Goal: Task Accomplishment & Management: Manage account settings

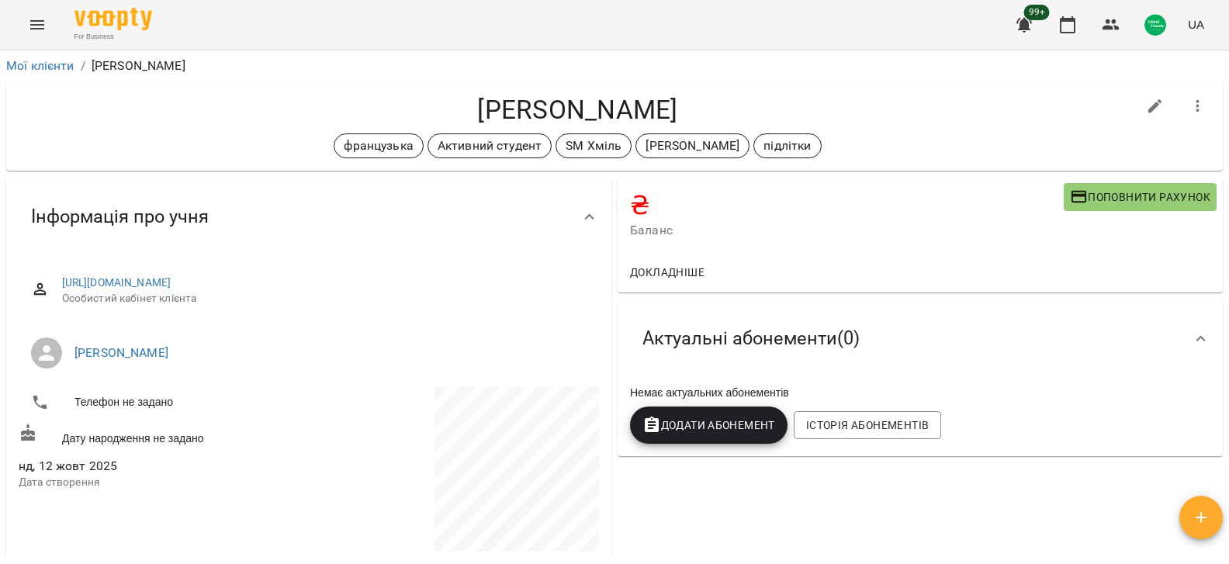
click at [29, 23] on icon "Menu" at bounding box center [37, 25] width 19 height 19
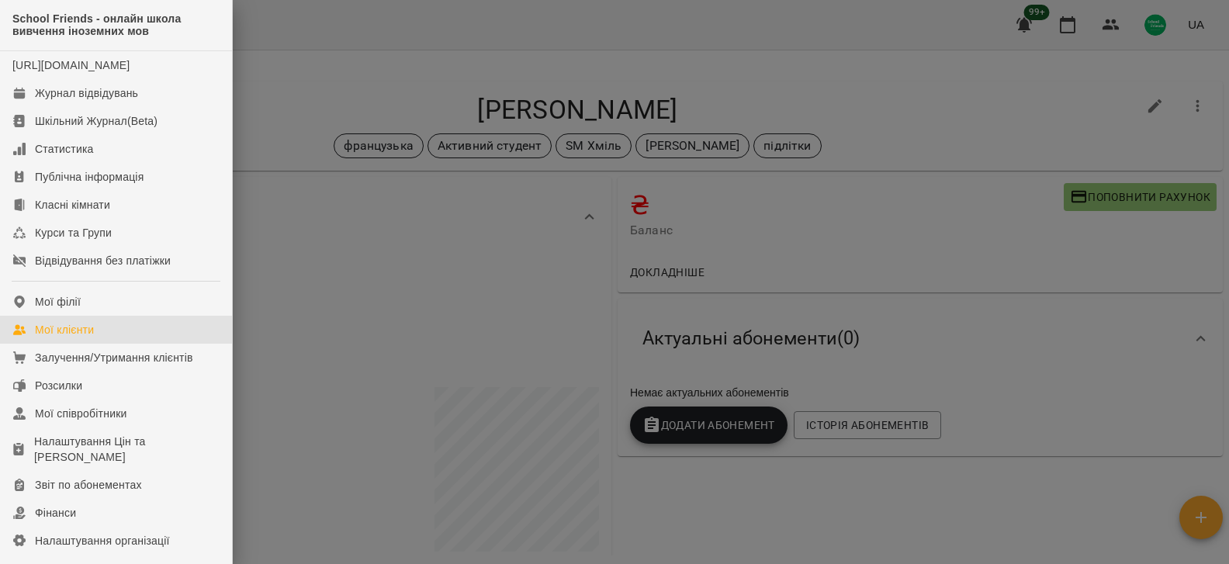
click at [87, 338] on div "Мої клієнти" at bounding box center [64, 330] width 59 height 16
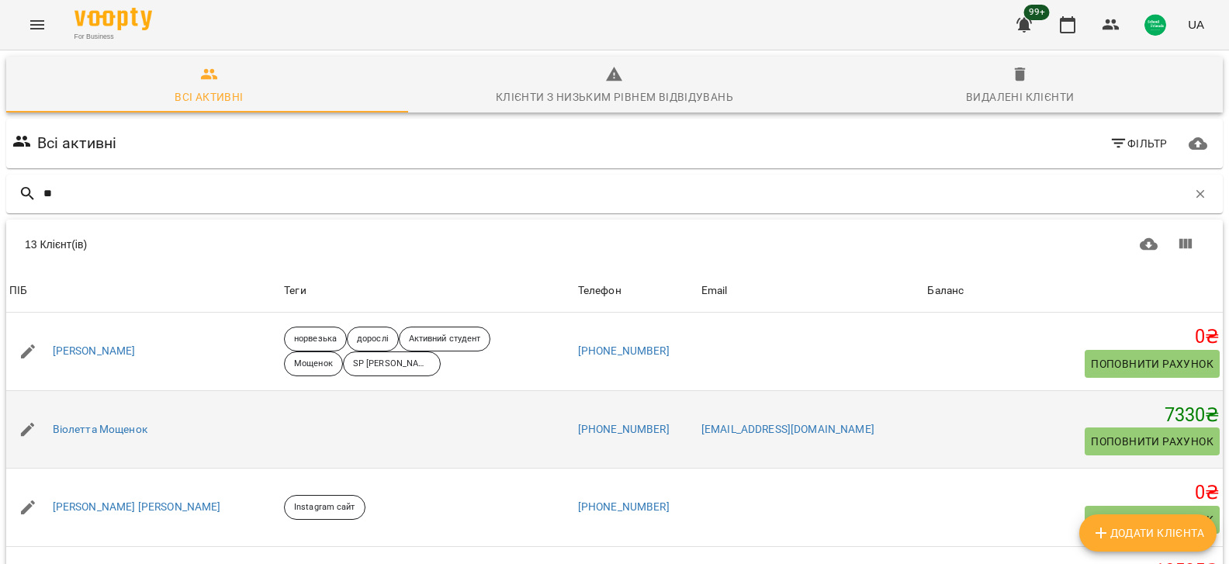
scroll to position [233, 0]
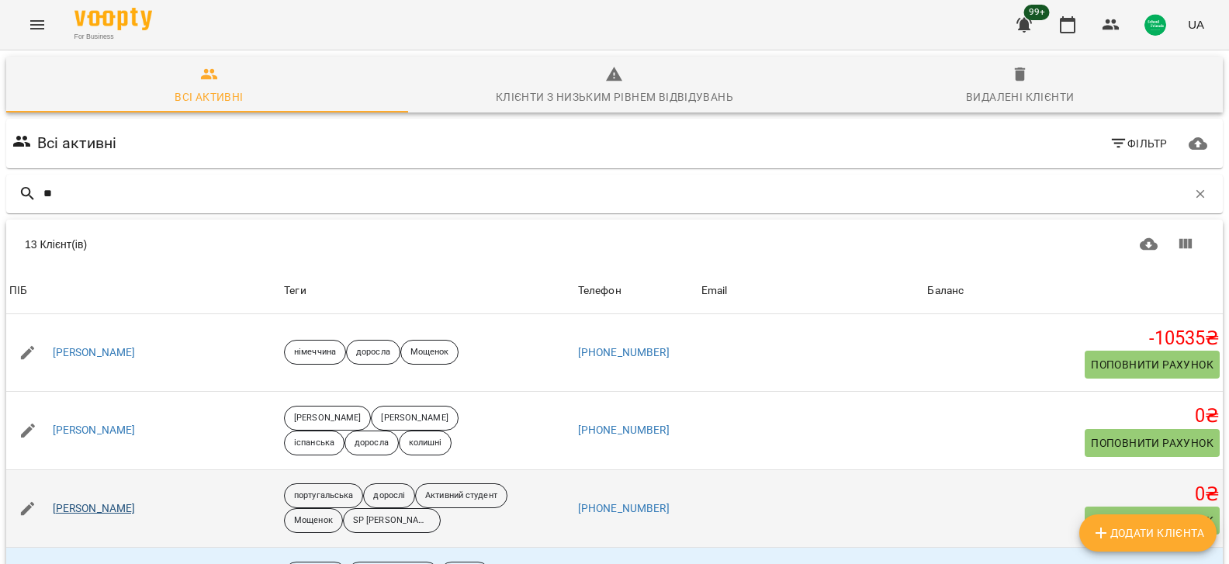
type input "**"
click at [126, 502] on link "[PERSON_NAME]" at bounding box center [94, 509] width 83 height 16
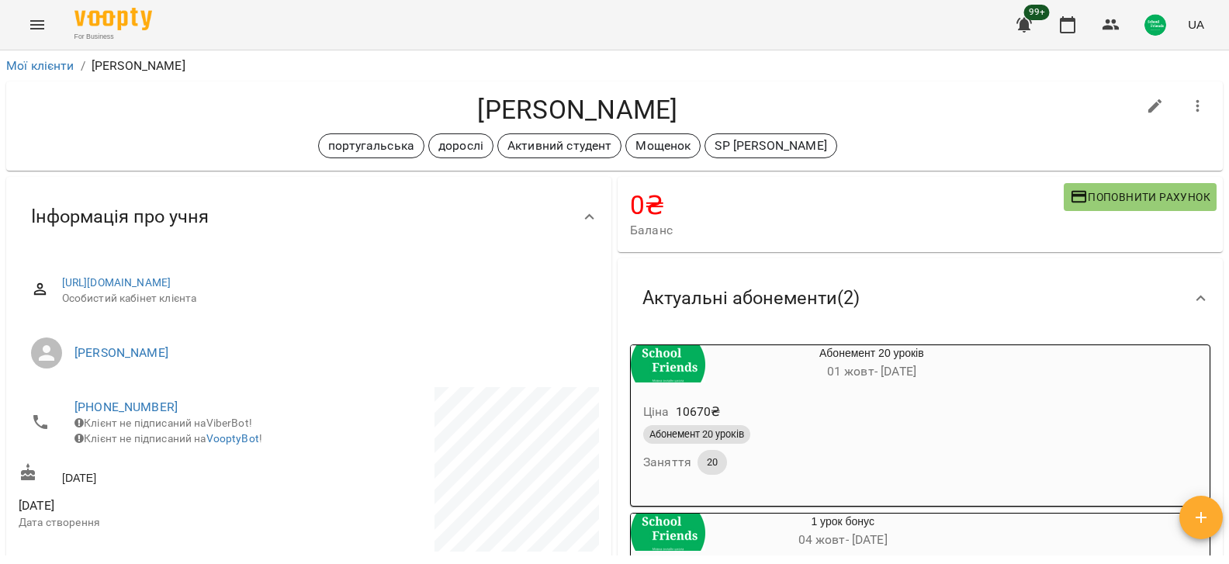
scroll to position [233, 0]
